Goal: Task Accomplishment & Management: Complete application form

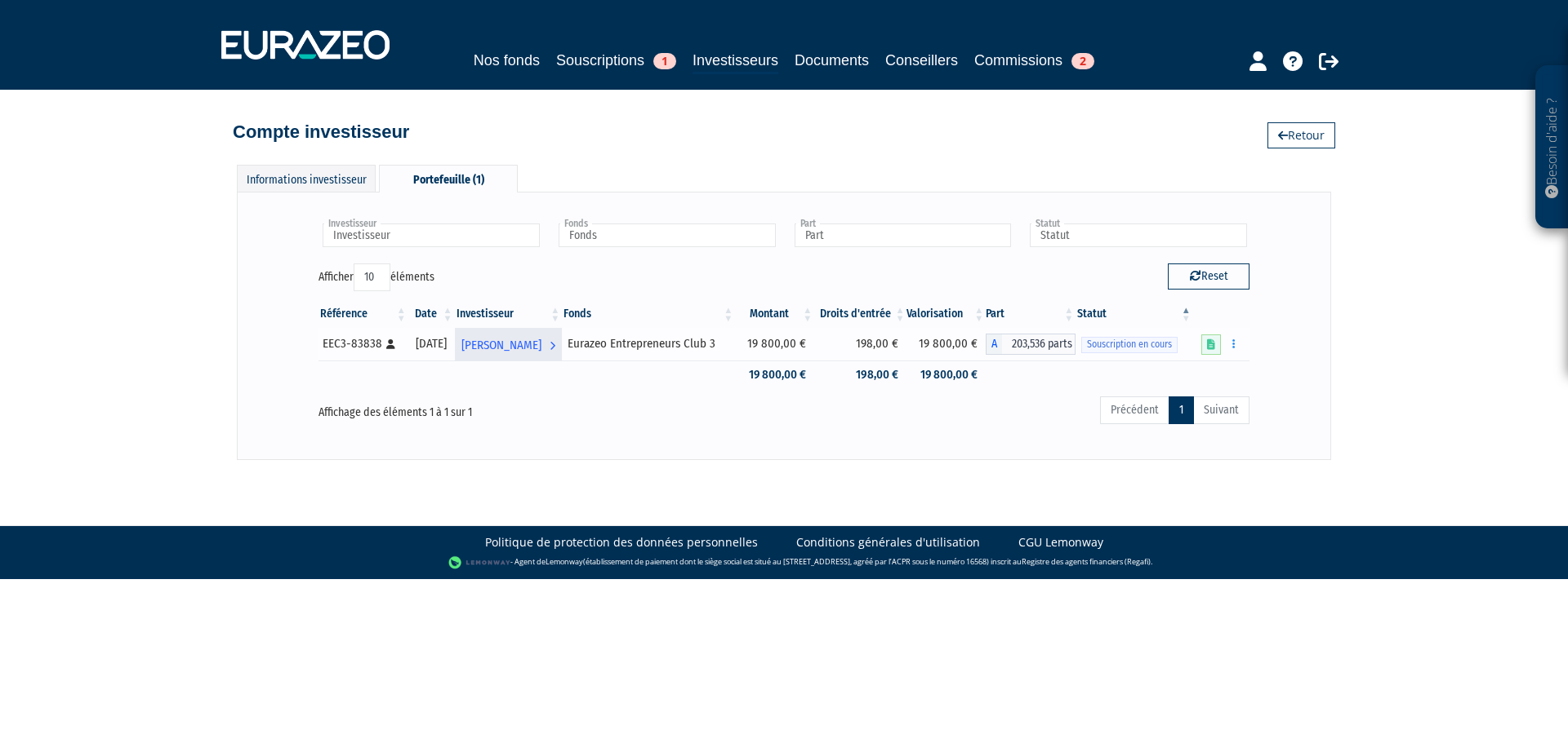
click at [542, 338] on span "[PERSON_NAME]" at bounding box center [502, 346] width 80 height 30
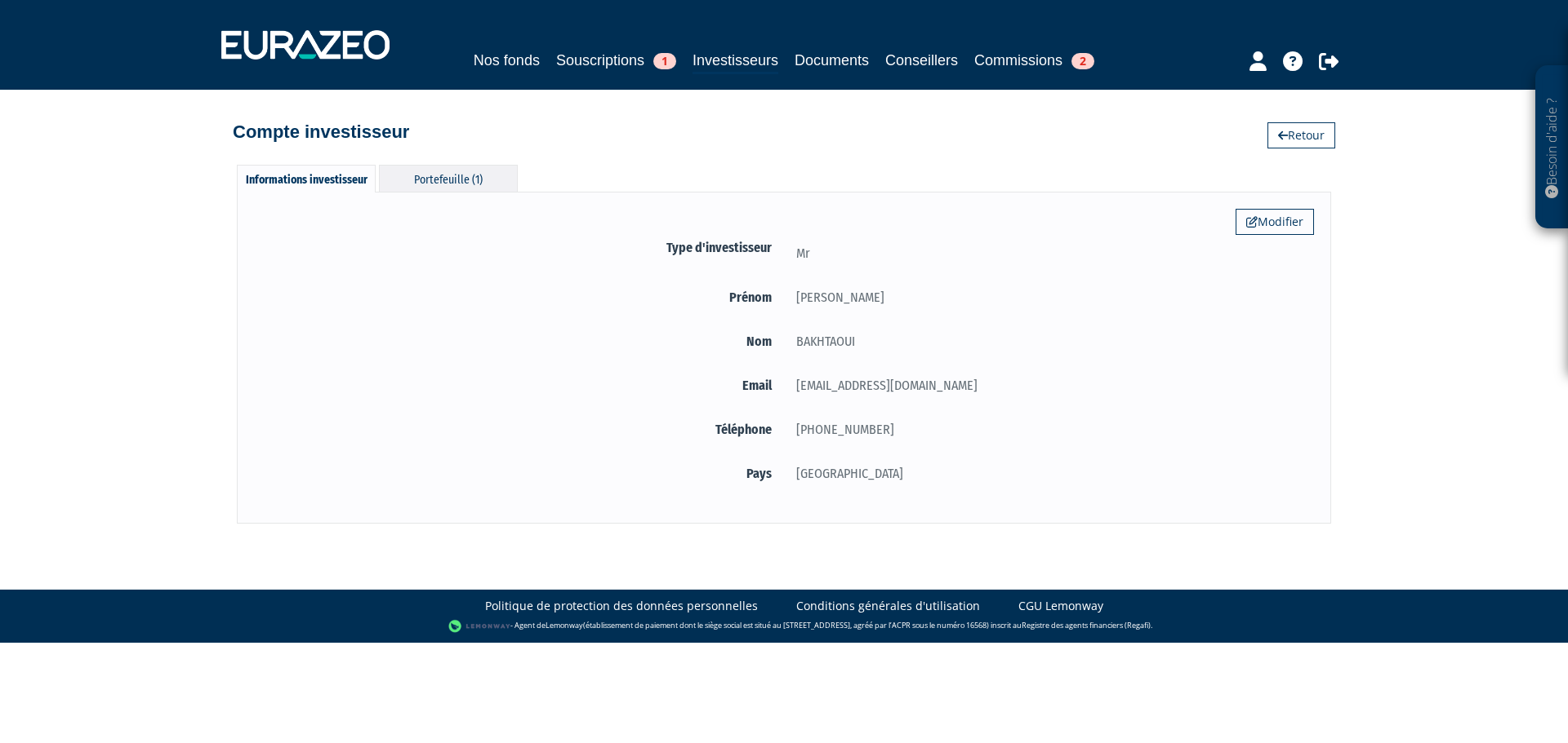
click at [460, 172] on div "Portefeuille (1)" at bounding box center [449, 178] width 139 height 27
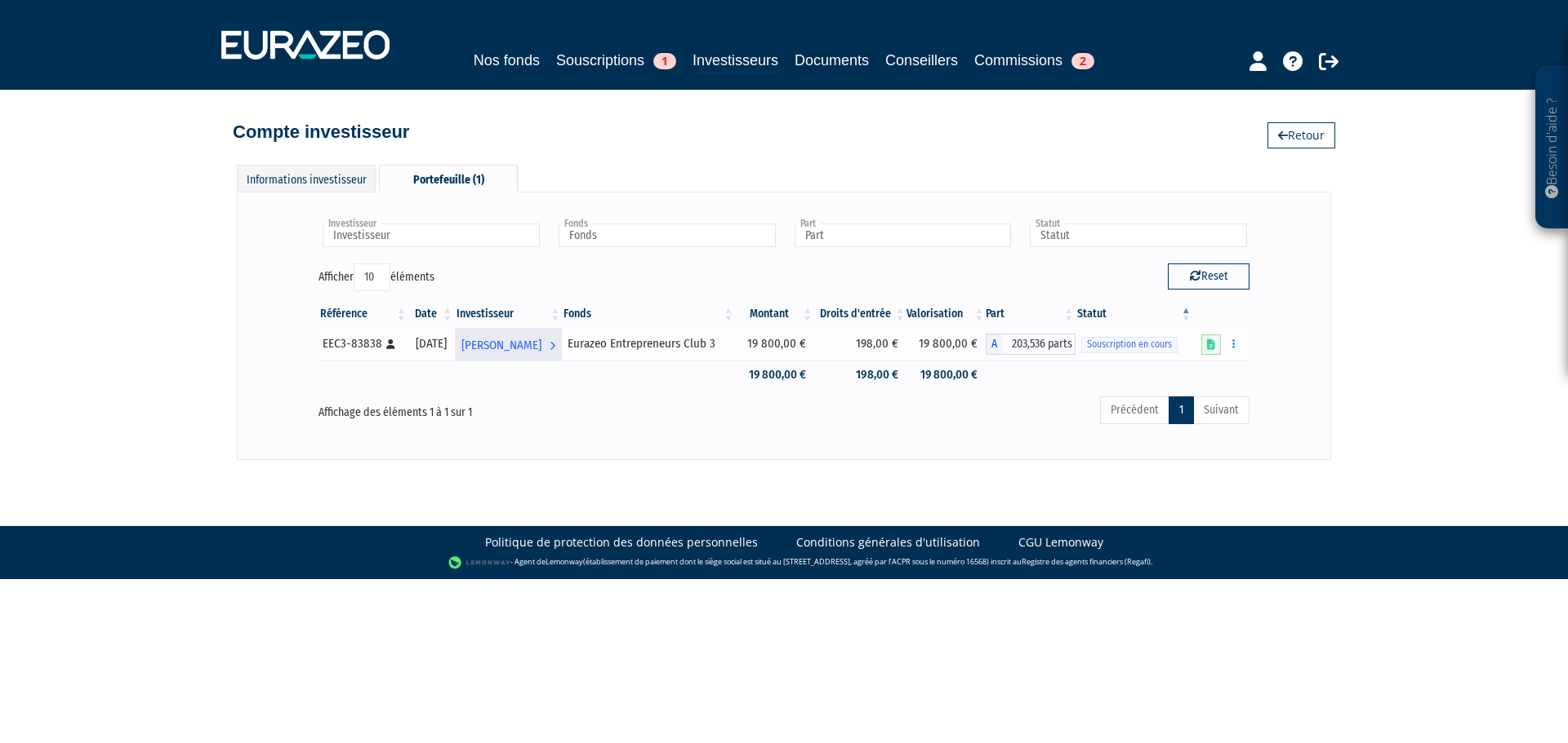
click at [542, 351] on span "[PERSON_NAME]" at bounding box center [502, 346] width 80 height 30
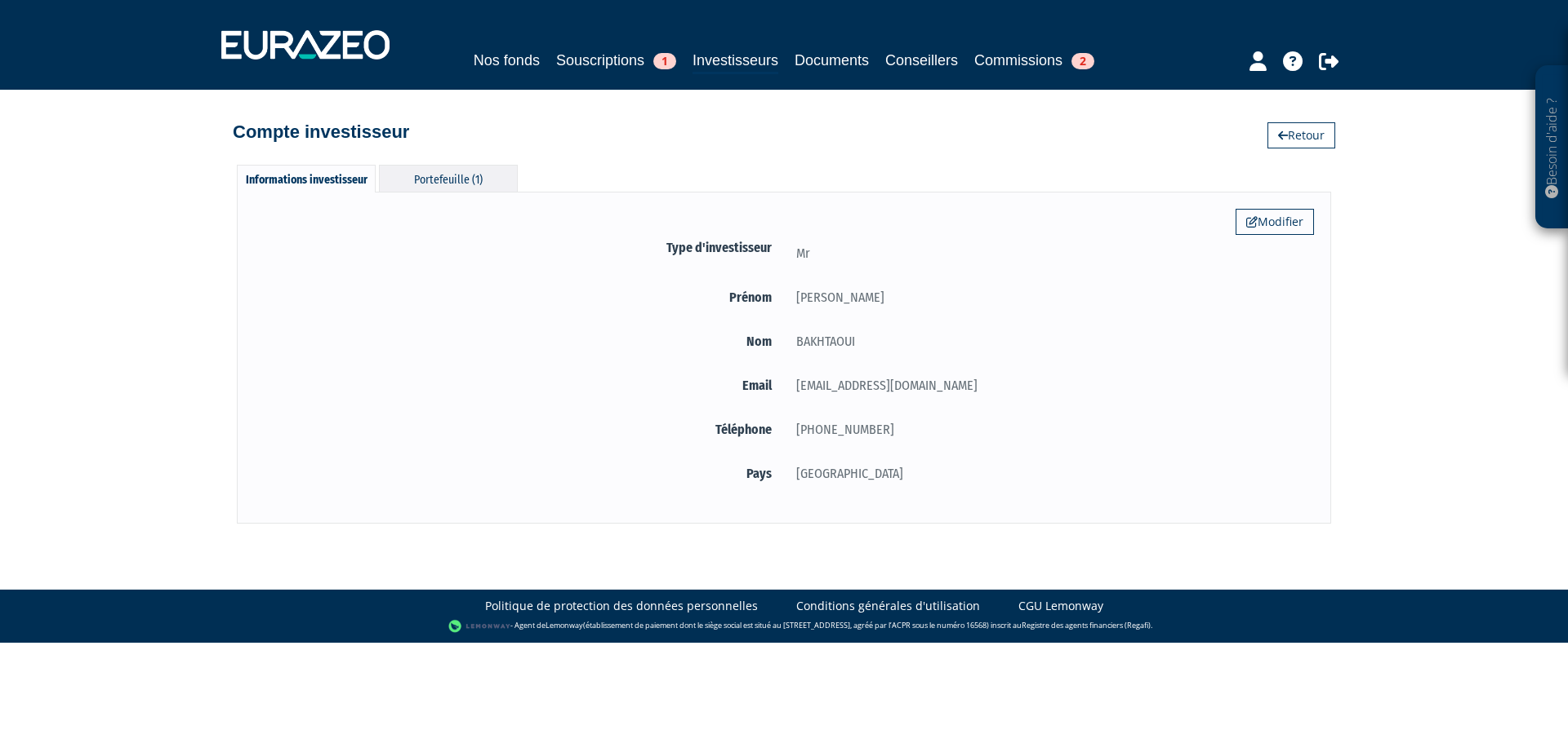
click at [446, 177] on div "Portefeuille (1)" at bounding box center [449, 178] width 139 height 27
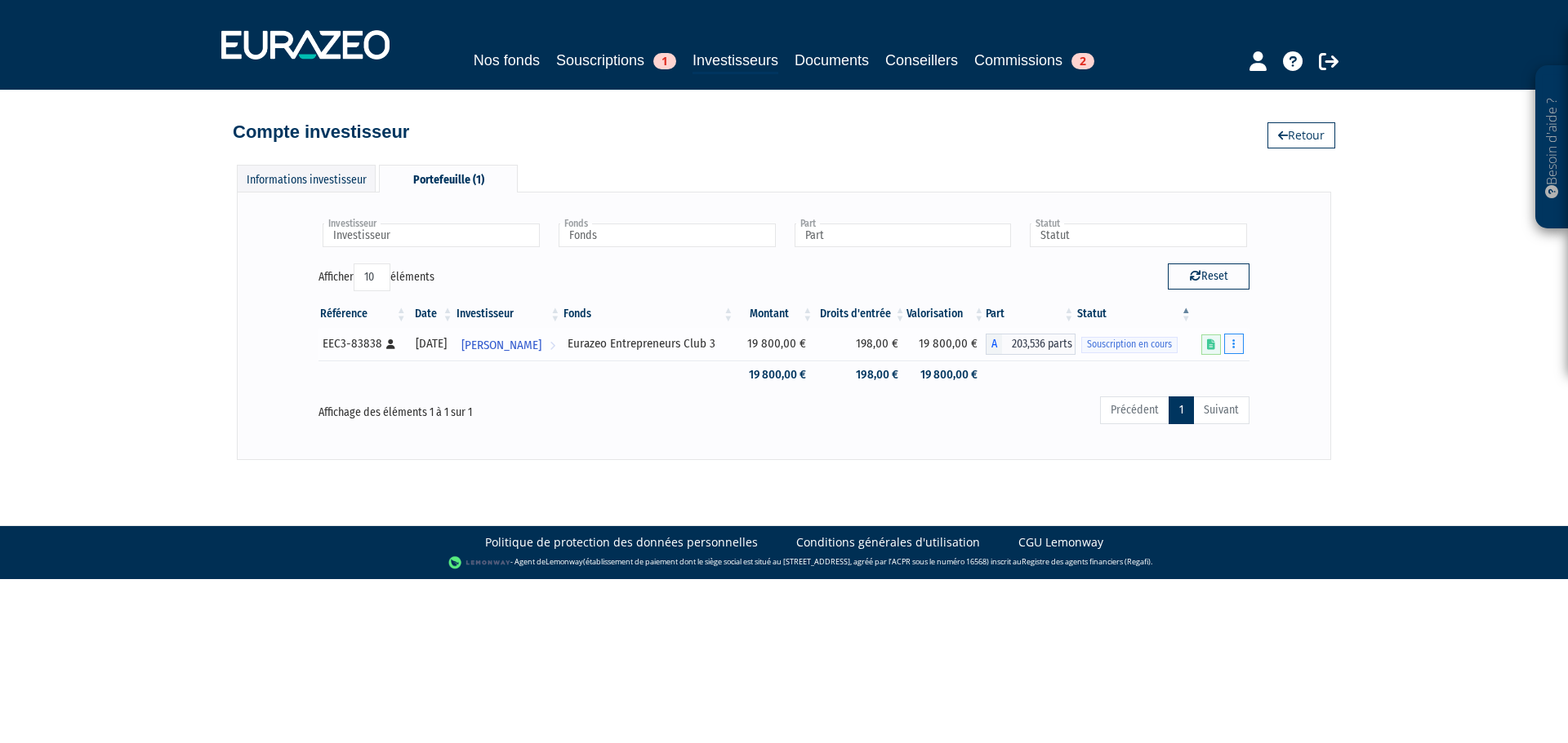
click at [1231, 348] on button "button" at bounding box center [1233, 343] width 20 height 21
click at [1207, 403] on link "Compléter" at bounding box center [1185, 404] width 106 height 27
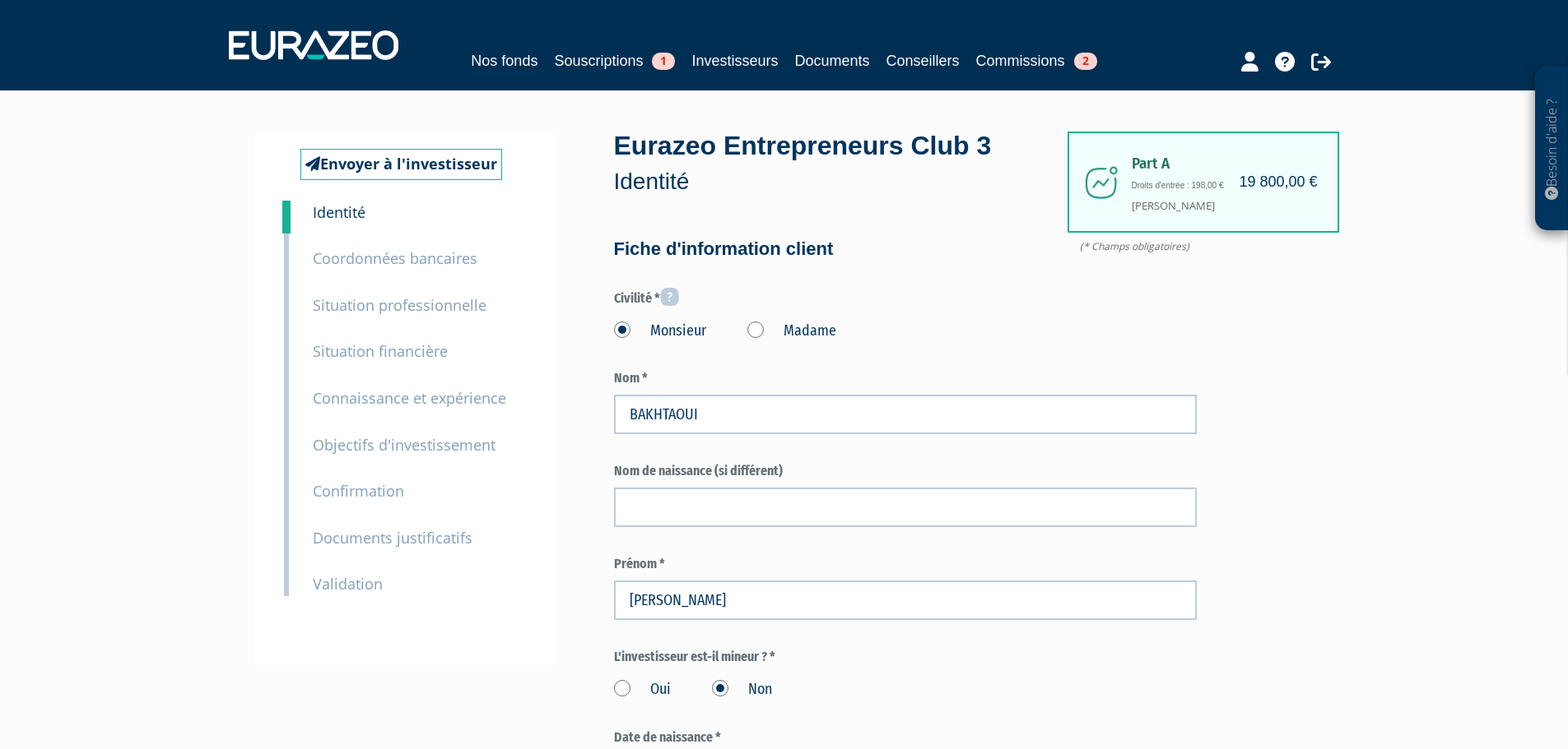
click at [394, 404] on small "Connaissance et expérience" at bounding box center [409, 398] width 193 height 20
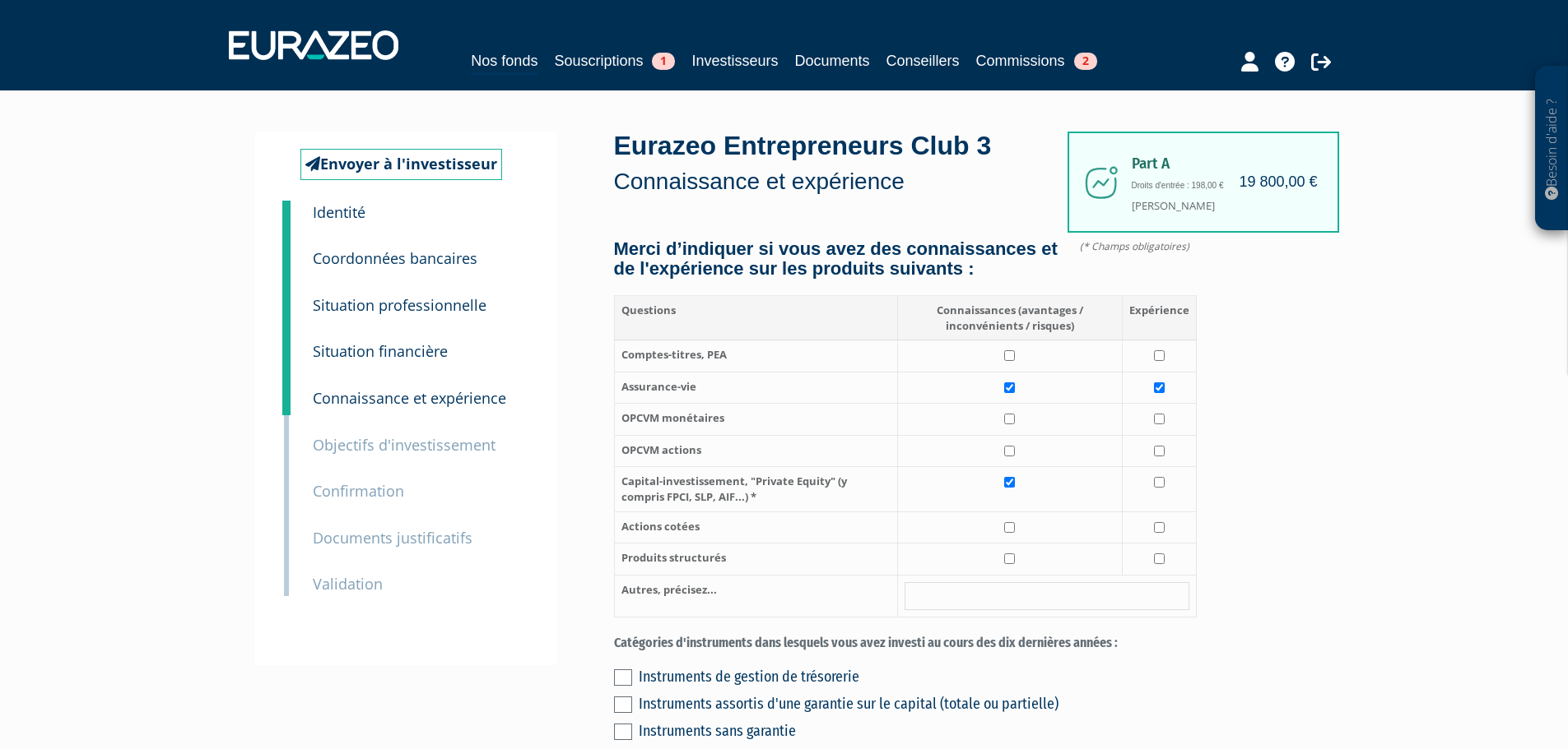
click at [344, 447] on small "Objectifs d'investissement" at bounding box center [404, 445] width 183 height 20
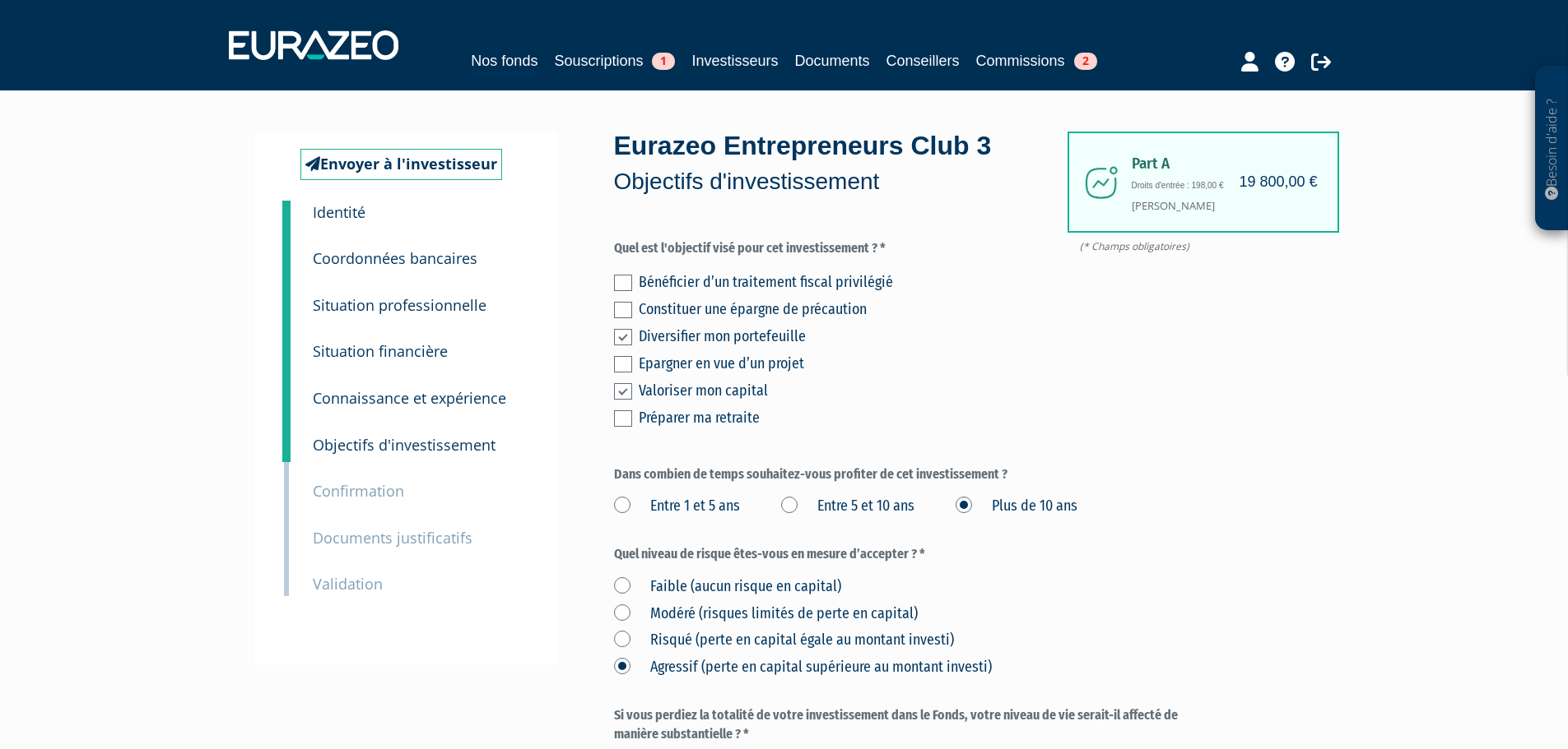
click at [365, 548] on p "Documents justificatifs" at bounding box center [392, 539] width 159 height 24
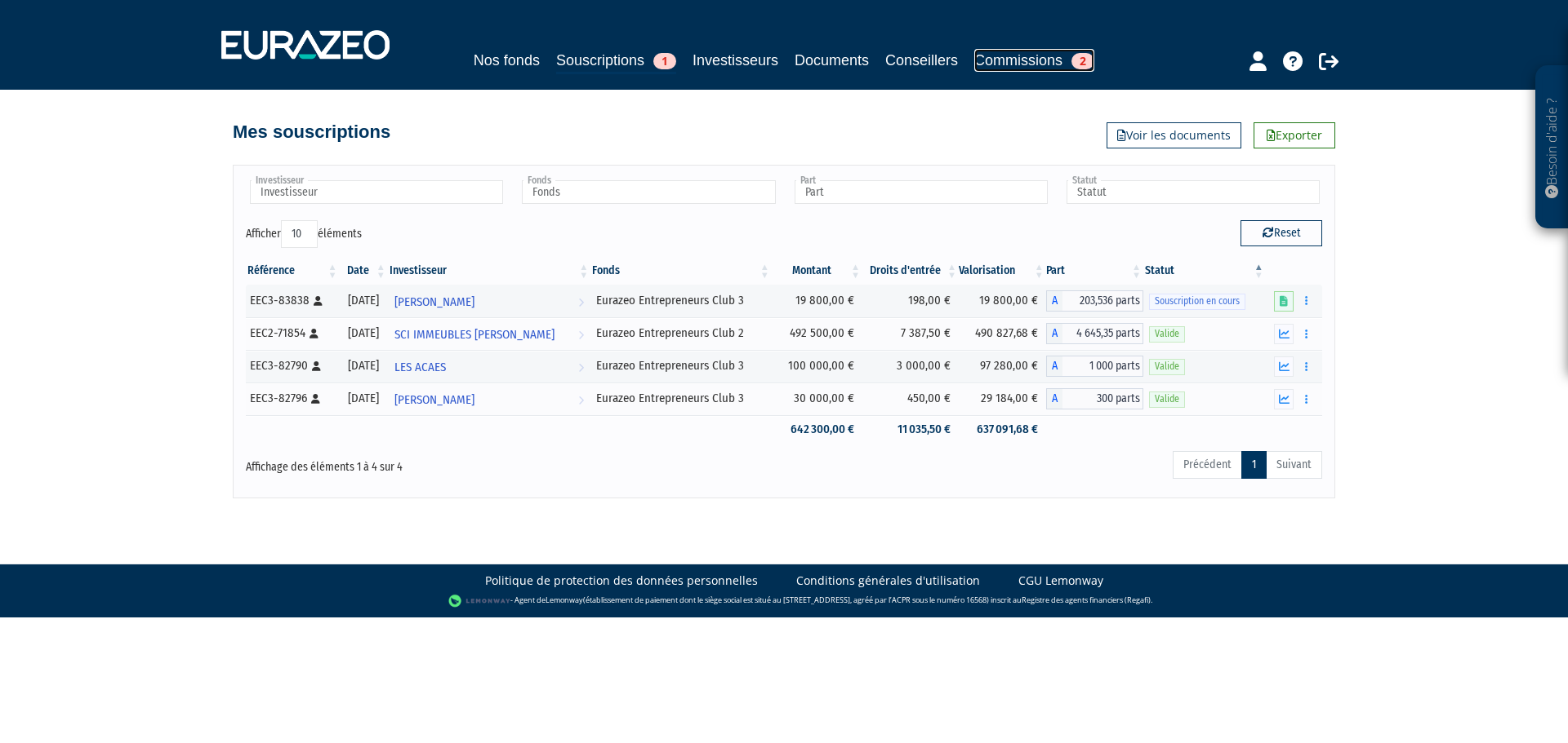
click at [1016, 59] on link "Commissions 2" at bounding box center [1033, 61] width 120 height 23
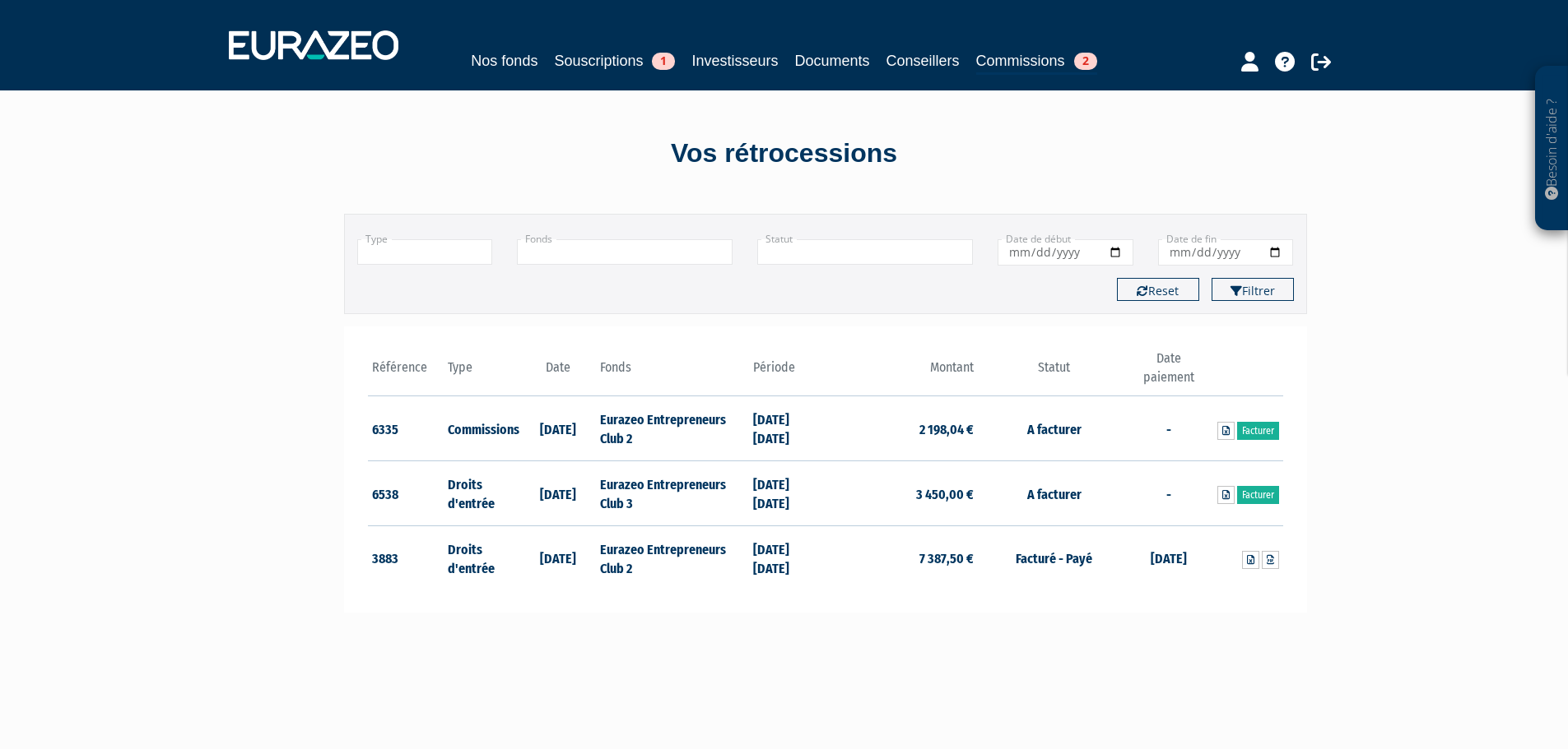
drag, startPoint x: 667, startPoint y: 498, endPoint x: 1024, endPoint y: 489, distance: 357.1
click at [1024, 489] on tr "6538 Droits d'entrée 21/08/2025 Eurazeo Entrepreneurs Club 3 01/07/2025 31/07/2…" at bounding box center [825, 494] width 915 height 65
click at [1040, 487] on td "A facturer" at bounding box center [1053, 494] width 152 height 65
click at [581, 71] on link "Souscriptions 1" at bounding box center [614, 61] width 121 height 23
